Goal: Ask a question

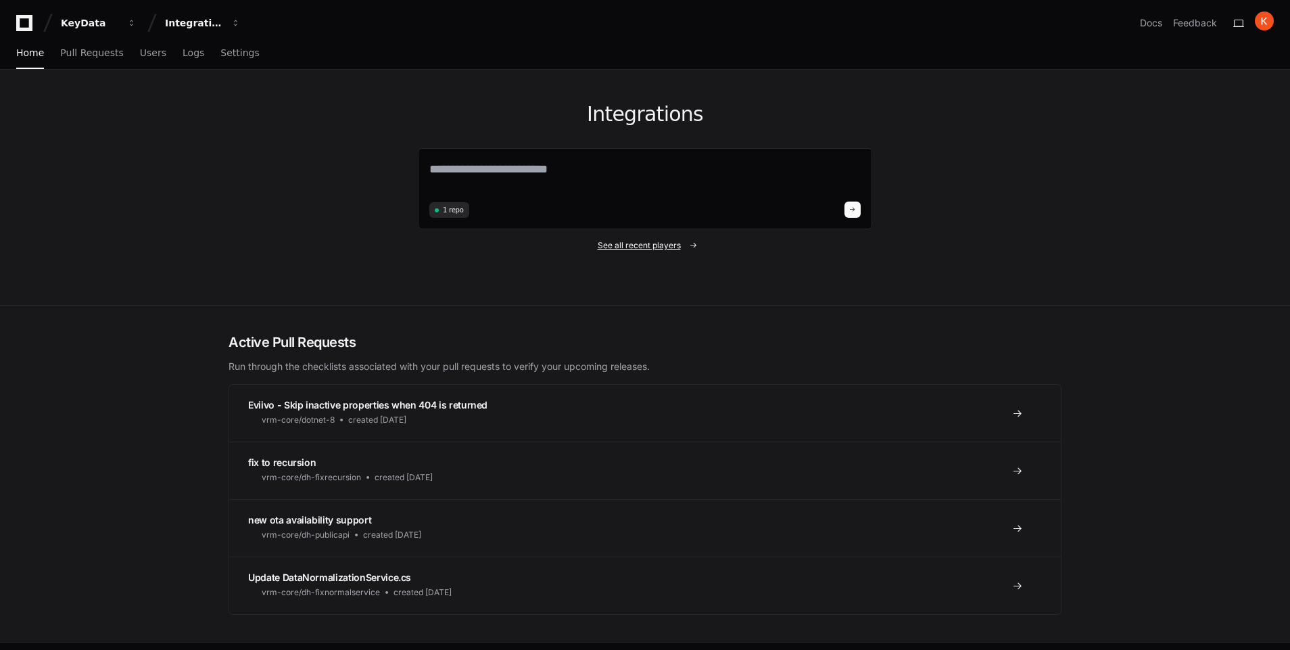
click at [609, 247] on span "See all recent players" at bounding box center [639, 245] width 83 height 11
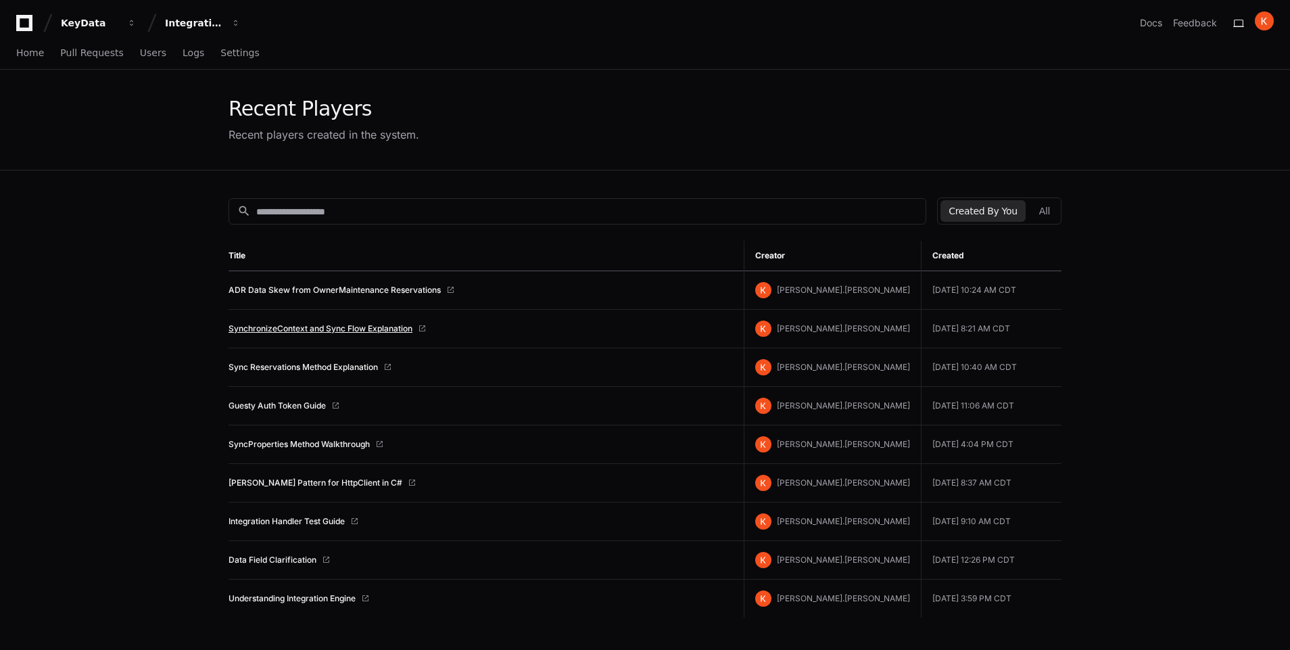
click at [337, 324] on link "SynchronizeContext and Sync Flow Explanation" at bounding box center [321, 328] width 184 height 11
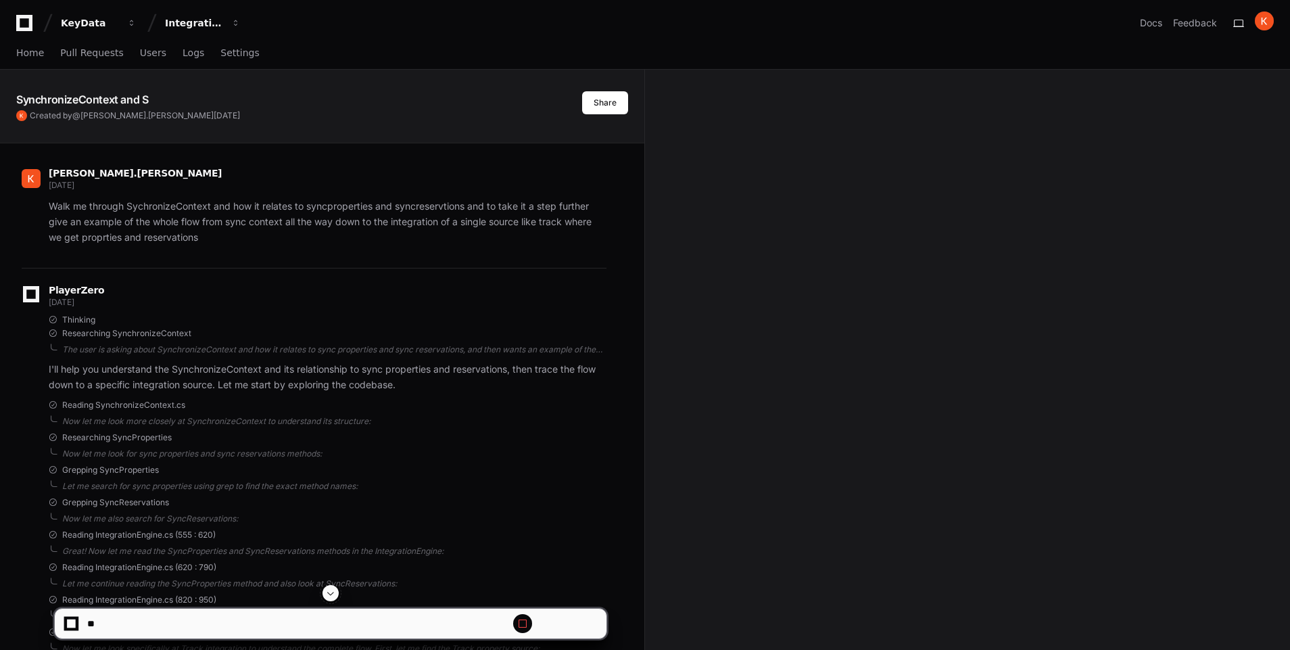
click at [331, 589] on span at bounding box center [330, 593] width 11 height 11
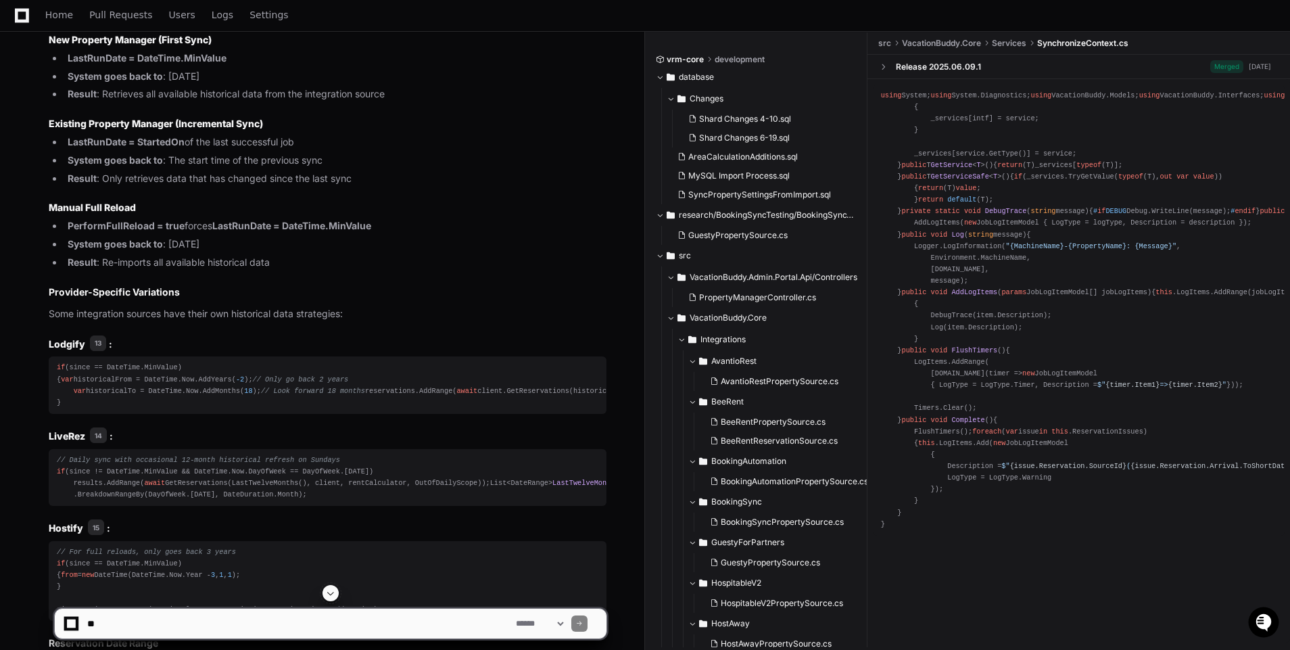
click at [327, 595] on span at bounding box center [330, 593] width 11 height 11
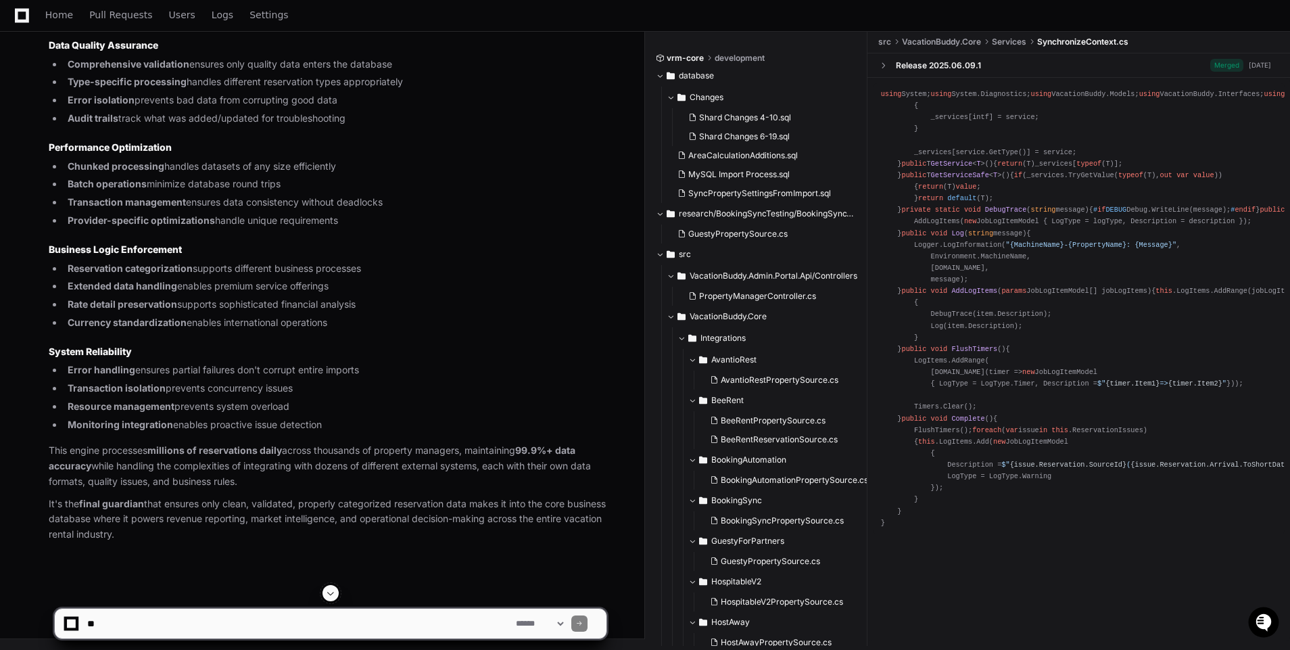
scroll to position [94410, 0]
click at [333, 626] on textarea at bounding box center [299, 624] width 429 height 30
click at [330, 627] on textarea at bounding box center [299, 624] width 429 height 30
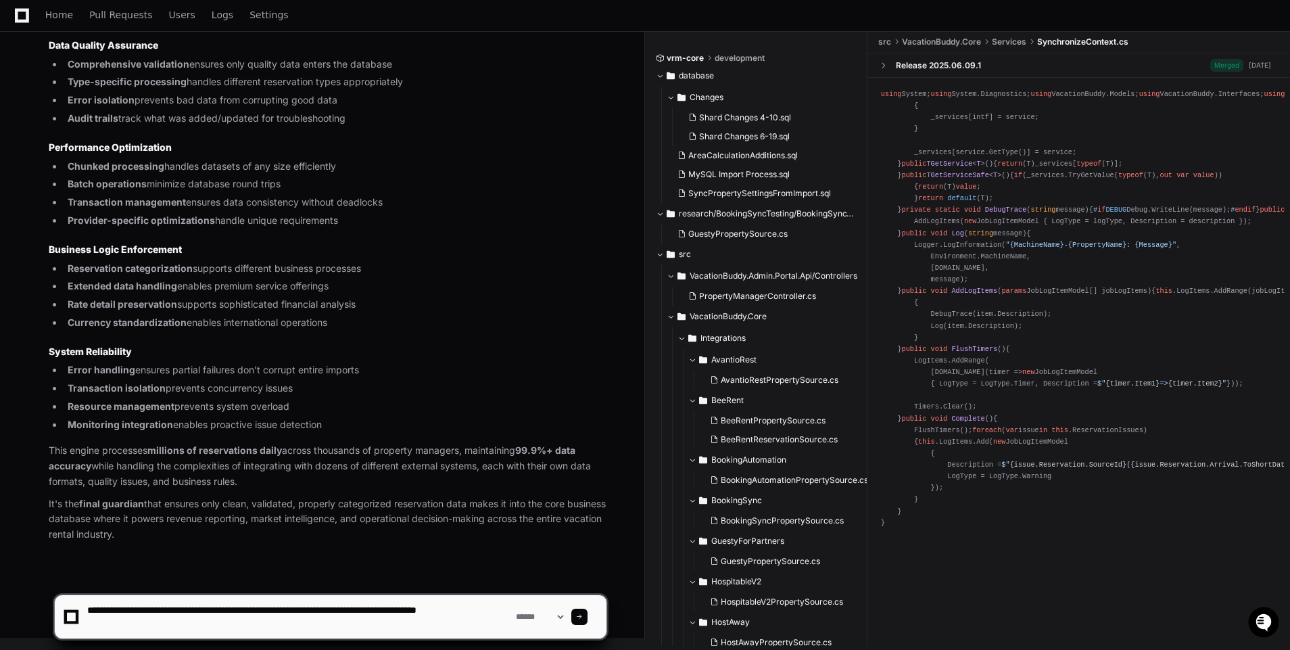
type textarea "**********"
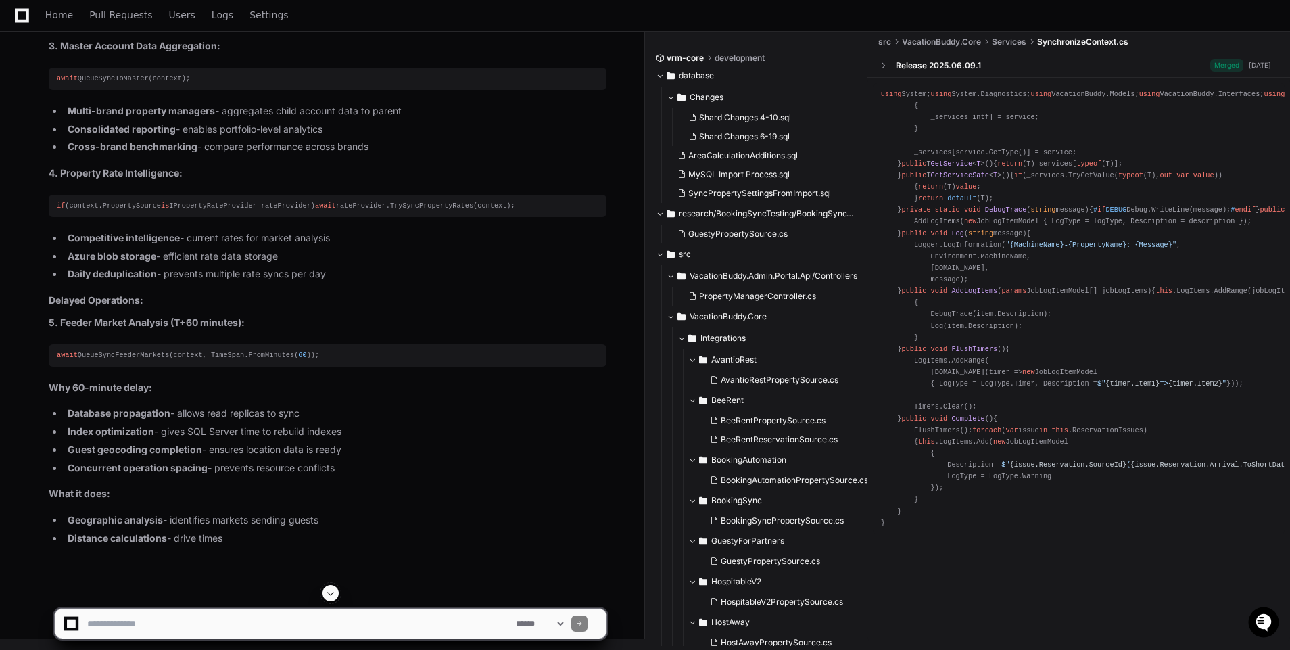
scroll to position [96182, 0]
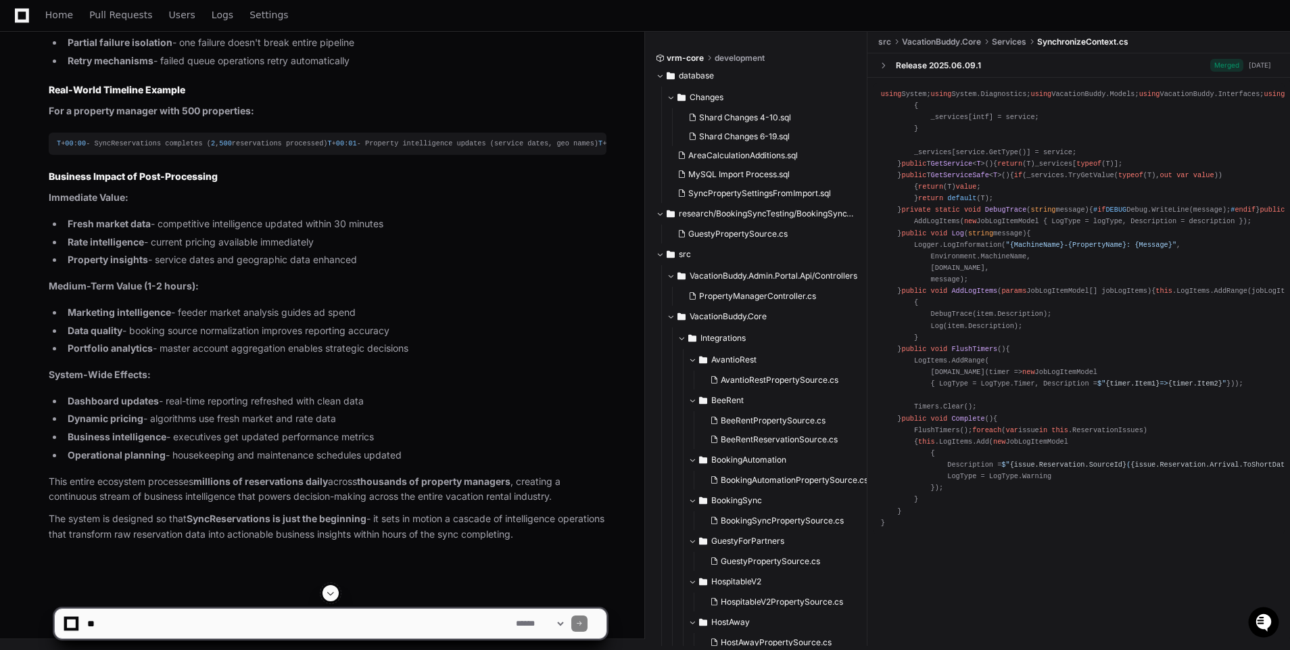
scroll to position [100135, 0]
click at [385, 617] on textarea at bounding box center [299, 624] width 429 height 30
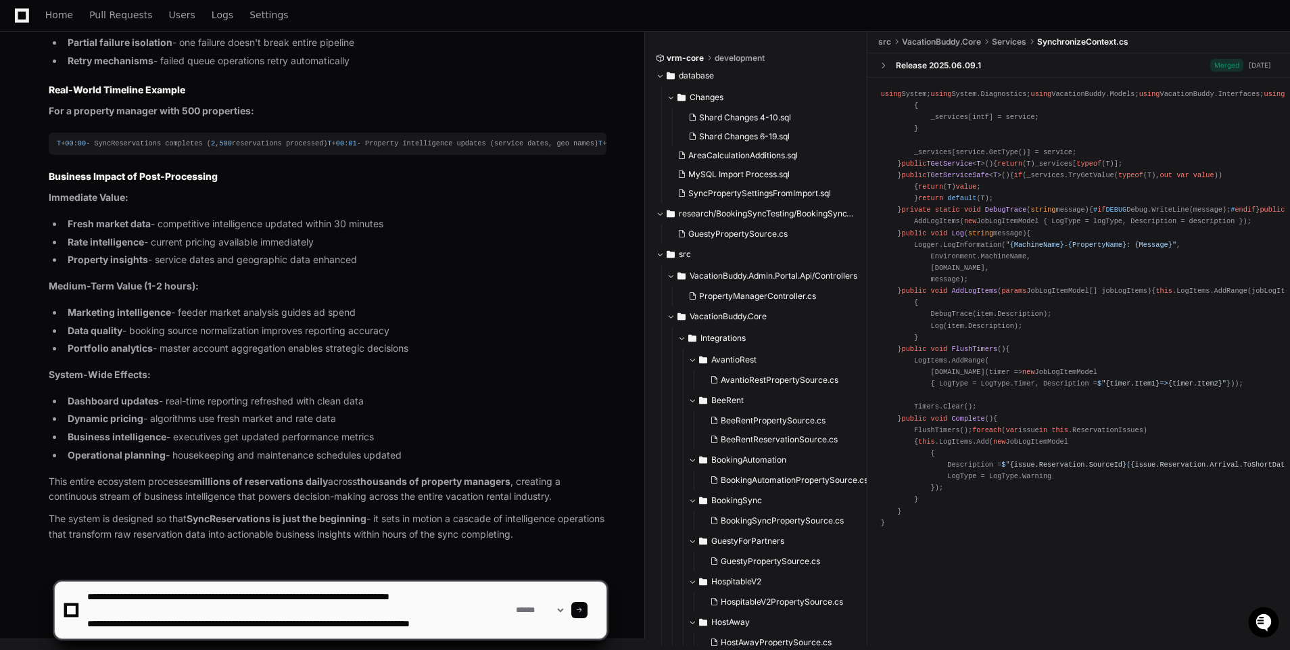
scroll to position [4, 0]
type textarea "**********"
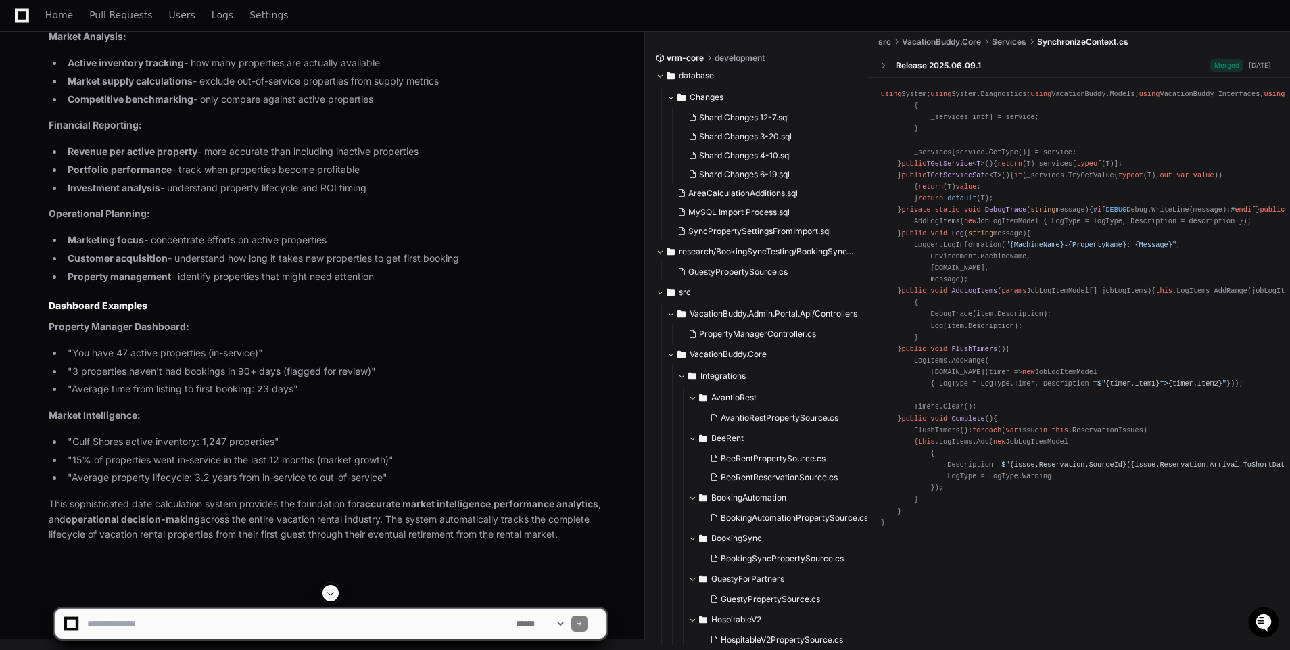
scroll to position [102633, 0]
